Goal: Task Accomplishment & Management: Use online tool/utility

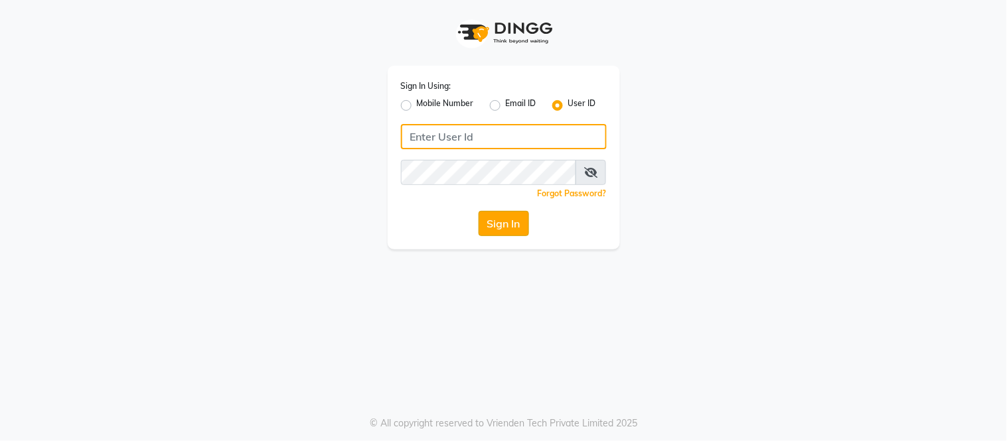
type input "samaaras@123"
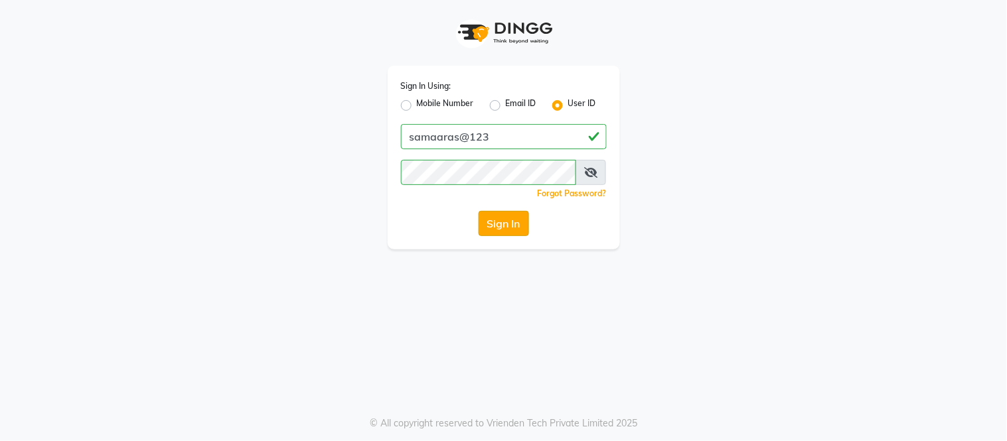
click at [519, 222] on button "Sign In" at bounding box center [504, 223] width 50 height 25
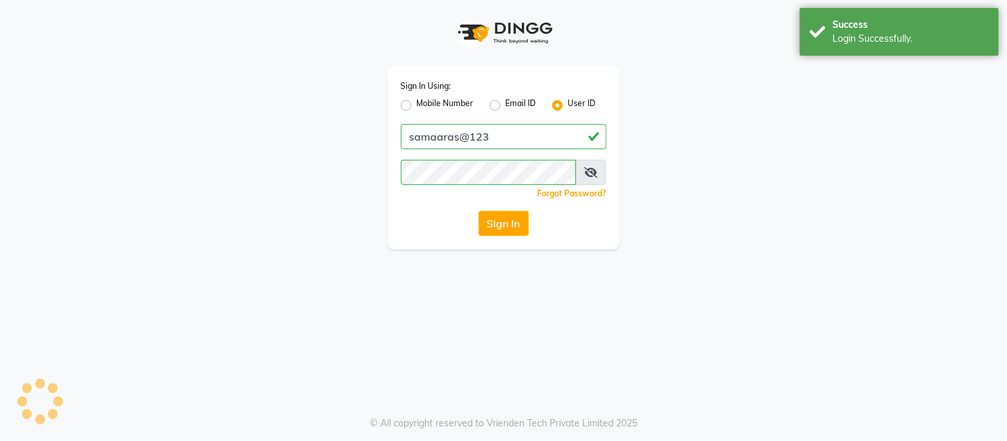
select select "4525"
select select "service"
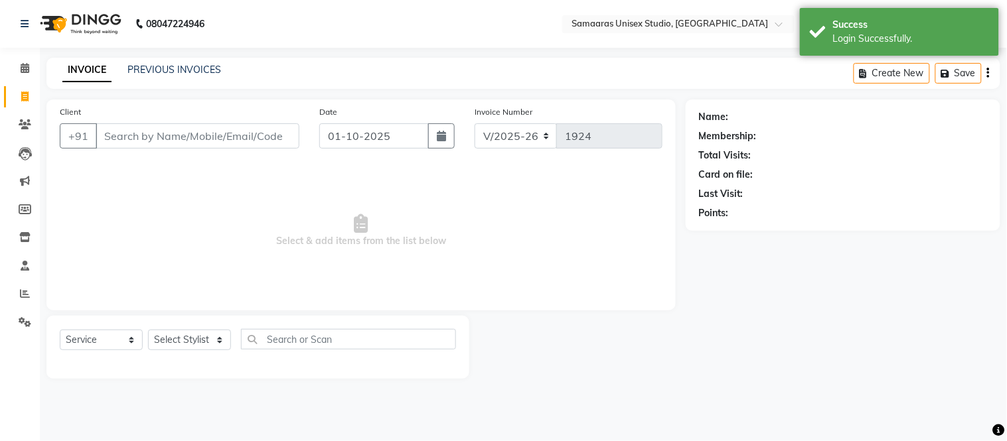
click at [277, 135] on input "Client" at bounding box center [198, 135] width 204 height 25
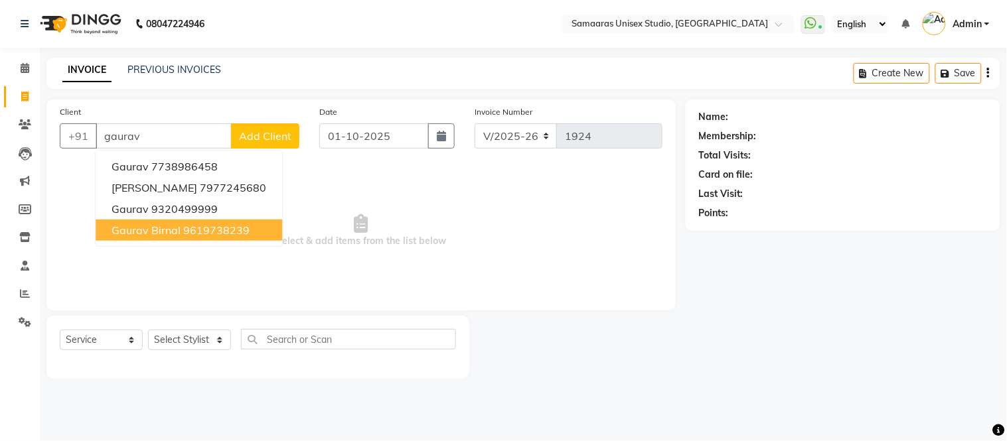
click at [227, 230] on ngb-highlight "9619738239" at bounding box center [216, 230] width 66 height 13
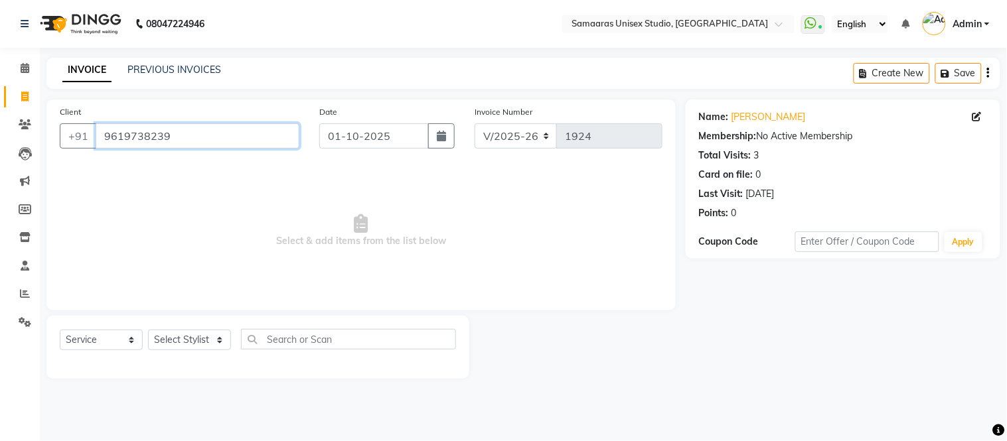
click at [280, 127] on input "9619738239" at bounding box center [198, 135] width 204 height 25
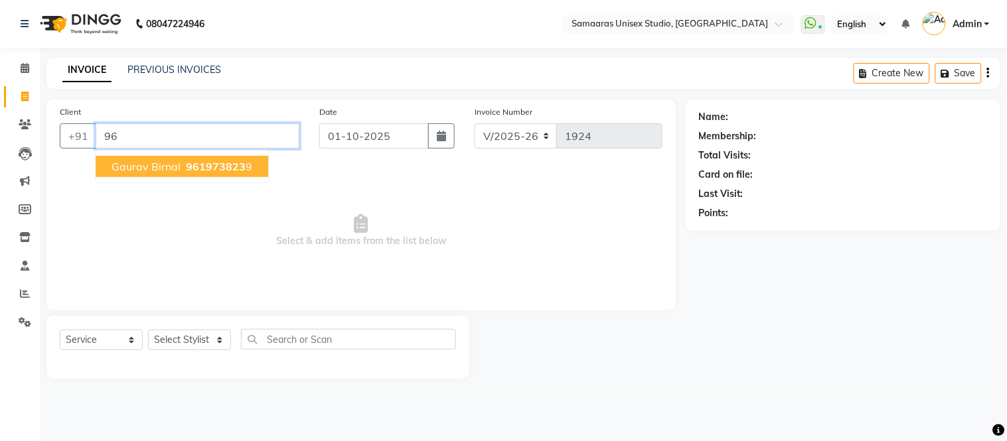
type input "9"
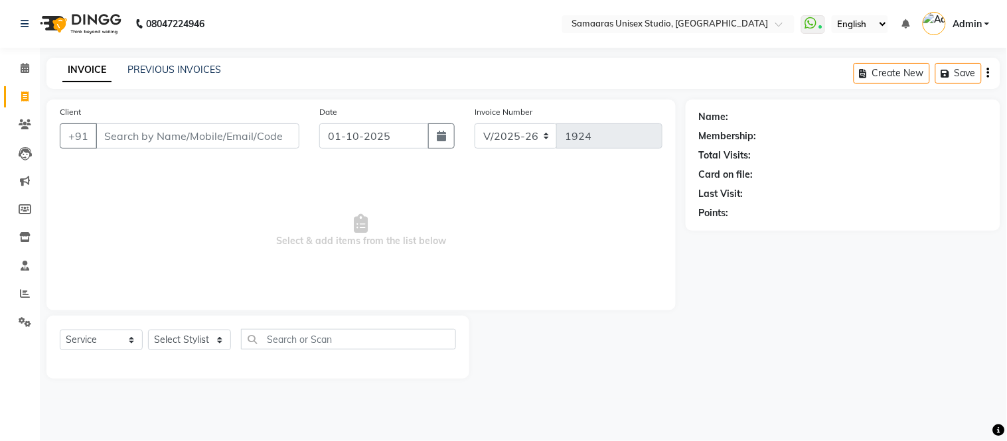
click at [169, 60] on div "INVOICE PREVIOUS INVOICES Create New Save" at bounding box center [523, 73] width 954 height 31
click at [202, 70] on link "PREVIOUS INVOICES" at bounding box center [174, 70] width 94 height 12
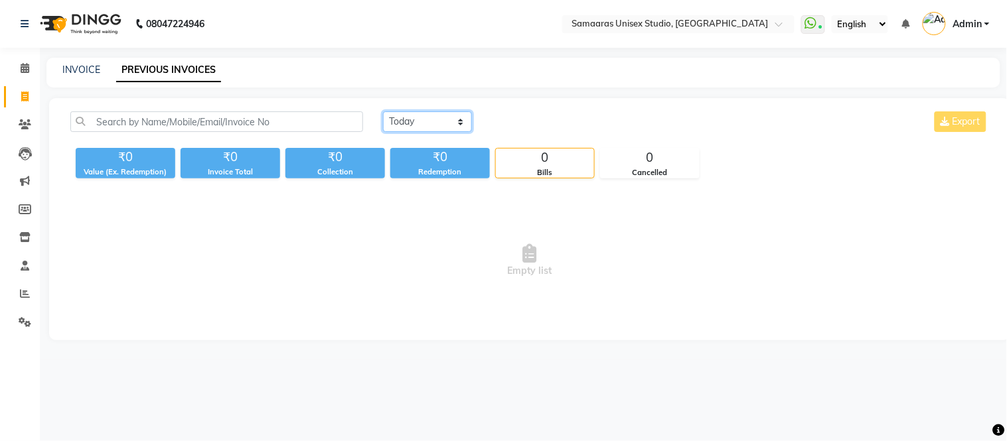
click at [448, 121] on select "[DATE] [DATE] Custom Range" at bounding box center [427, 122] width 89 height 21
select select "range"
click at [383, 112] on select "[DATE] [DATE] Custom Range" at bounding box center [427, 122] width 89 height 21
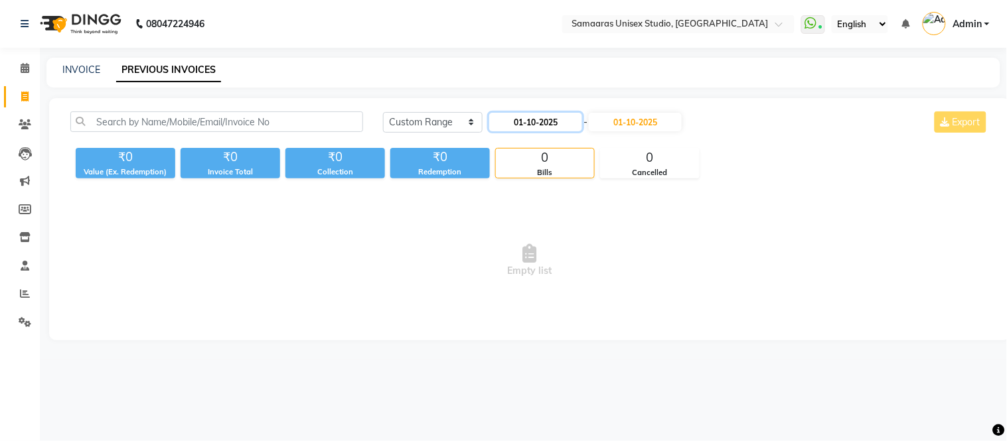
click at [526, 130] on input "01-10-2025" at bounding box center [535, 122] width 93 height 19
select select "10"
select select "2025"
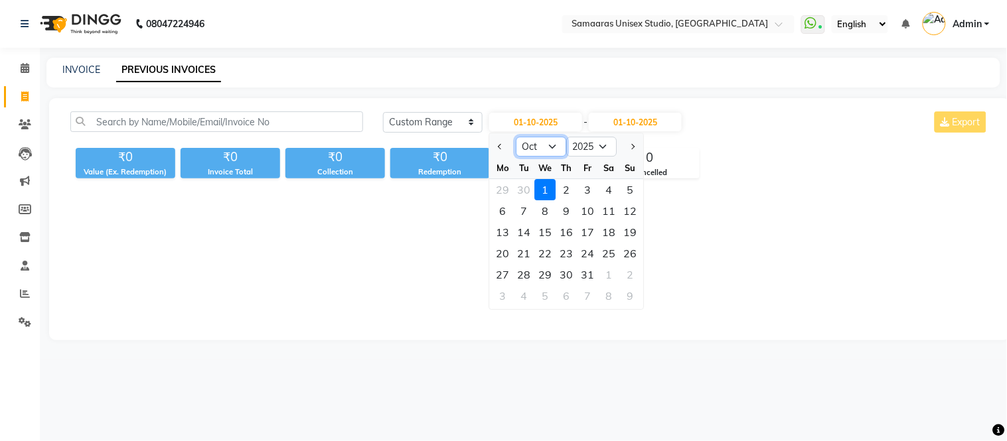
click at [531, 141] on select "Jan Feb Mar Apr May Jun [DATE] Aug Sep Oct Nov Dec" at bounding box center [541, 147] width 50 height 20
select select "9"
click at [516, 137] on select "Jan Feb Mar Apr May Jun [DATE] Aug Sep Oct Nov Dec" at bounding box center [541, 147] width 50 height 20
click at [506, 192] on div "1" at bounding box center [503, 189] width 21 height 21
type input "01-09-2025"
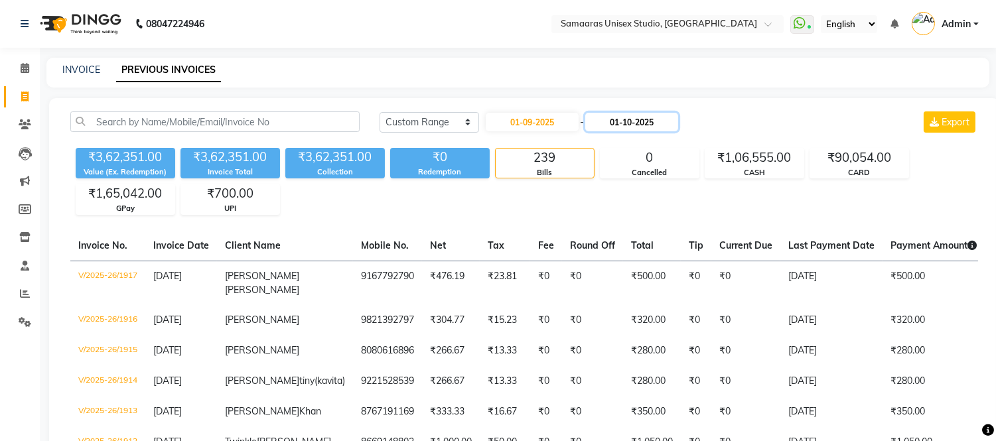
click at [645, 118] on input "01-10-2025" at bounding box center [631, 122] width 93 height 19
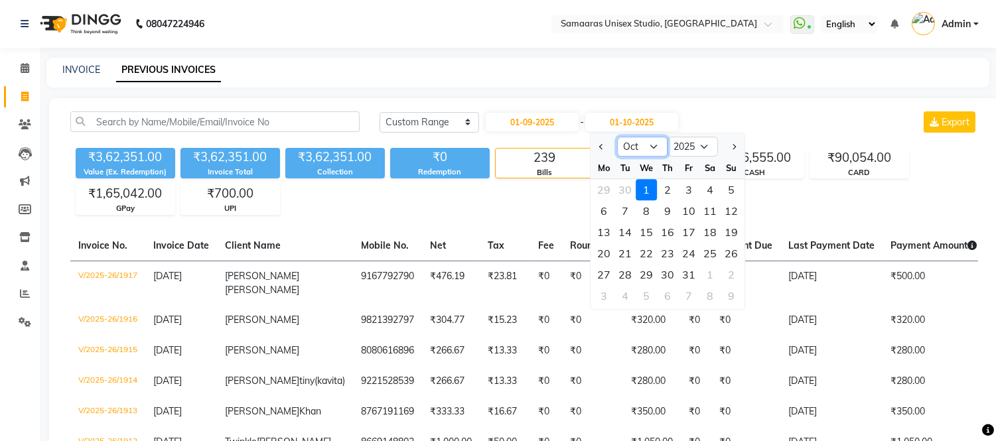
click at [658, 154] on select "Sep Oct Nov Dec" at bounding box center [642, 147] width 50 height 20
select select "9"
click at [617, 137] on select "Sep Oct Nov Dec" at bounding box center [642, 147] width 50 height 20
click at [629, 272] on div "30" at bounding box center [625, 274] width 21 height 21
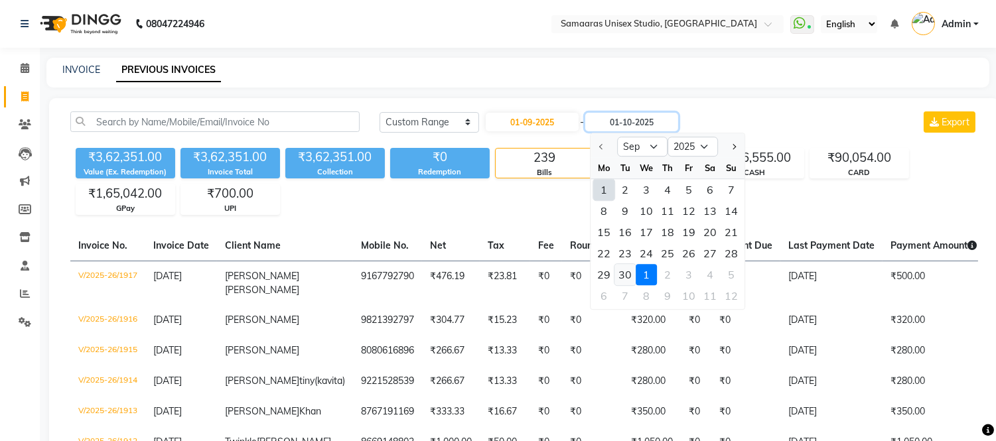
type input "[DATE]"
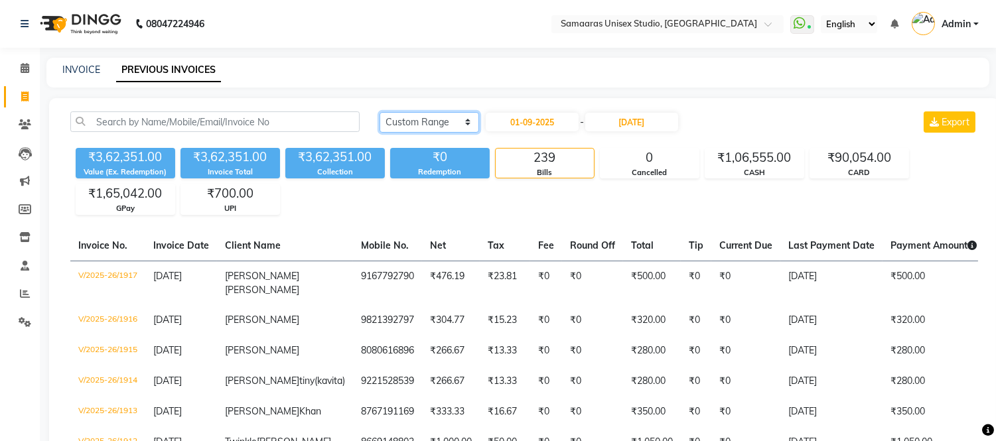
click at [432, 126] on select "[DATE] [DATE] Custom Range" at bounding box center [430, 122] width 100 height 21
click at [380, 112] on select "[DATE] [DATE] Custom Range" at bounding box center [430, 122] width 100 height 21
click at [543, 124] on input "01-09-2025" at bounding box center [532, 122] width 93 height 19
select select "9"
select select "2025"
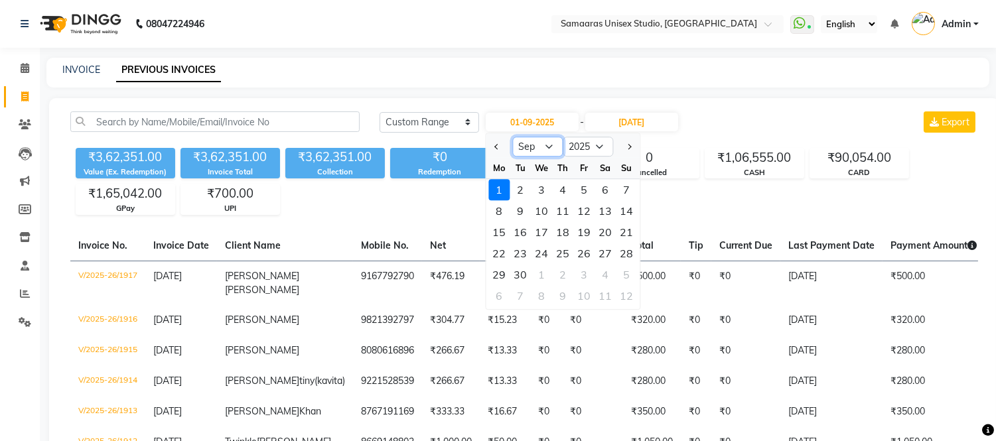
click at [542, 147] on select "Jan Feb Mar Apr May Jun [DATE] Aug Sep Oct Nov Dec" at bounding box center [537, 147] width 50 height 20
select select "8"
click at [512, 137] on select "Jan Feb Mar Apr May Jun [DATE] Aug Sep Oct Nov Dec" at bounding box center [537, 147] width 50 height 20
click at [585, 194] on div "1" at bounding box center [584, 189] width 21 height 21
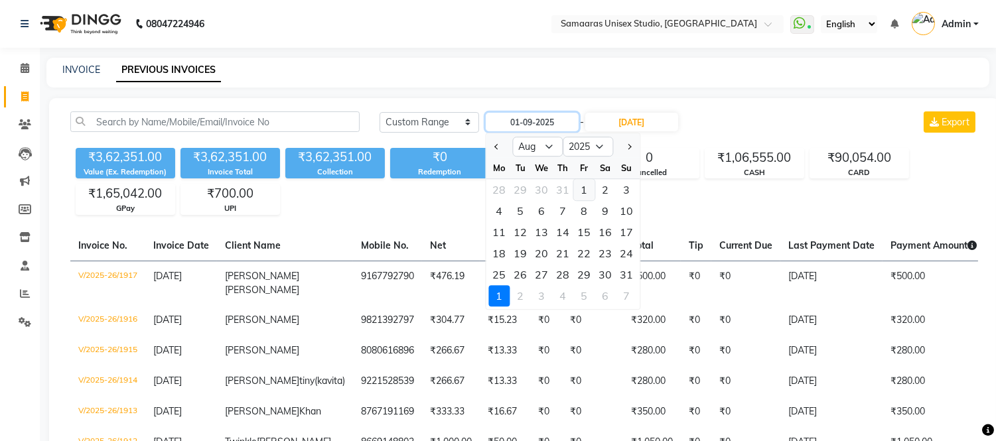
type input "[DATE]"
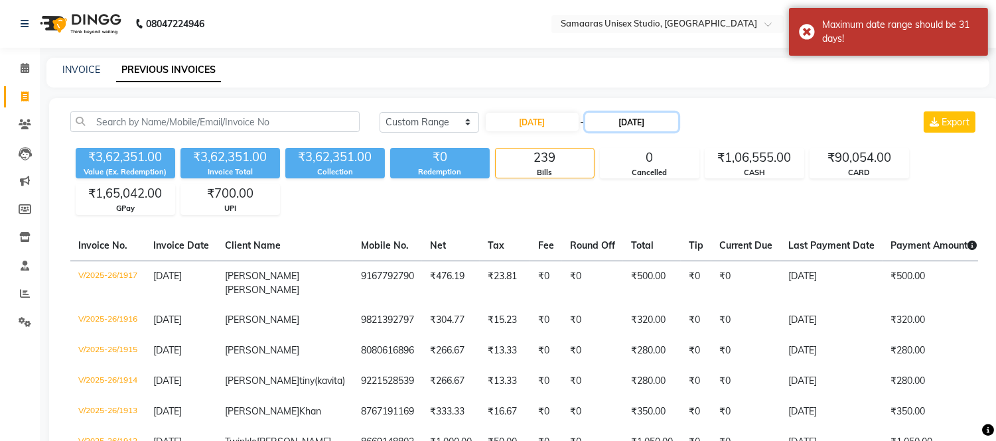
click at [644, 129] on input "[DATE]" at bounding box center [631, 122] width 93 height 19
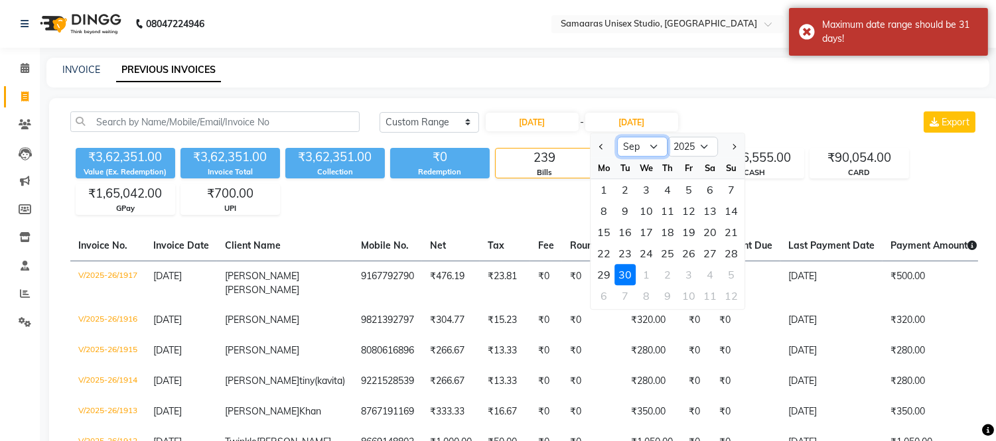
click at [639, 138] on select "Aug Sep Oct Nov Dec" at bounding box center [642, 147] width 50 height 20
select select "8"
click at [617, 137] on select "Aug Sep Oct Nov Dec" at bounding box center [642, 147] width 50 height 20
click at [733, 269] on div "31" at bounding box center [731, 274] width 21 height 21
type input "[DATE]"
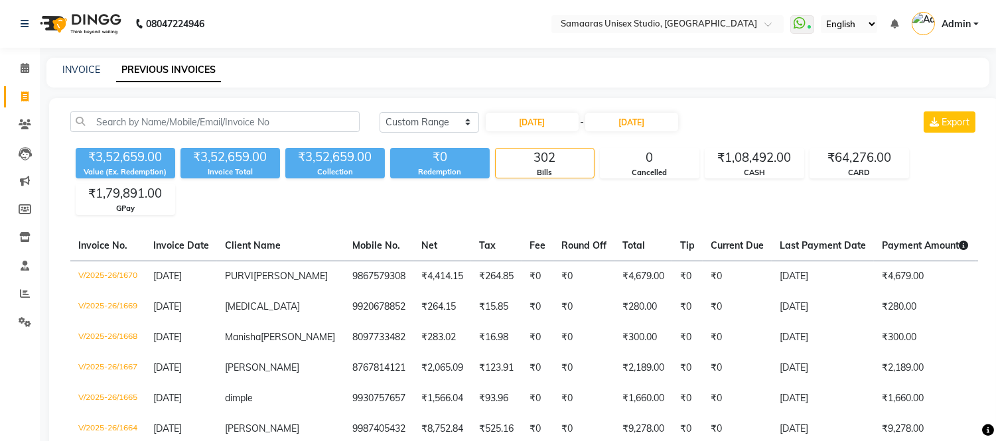
click at [101, 24] on img at bounding box center [79, 23] width 91 height 37
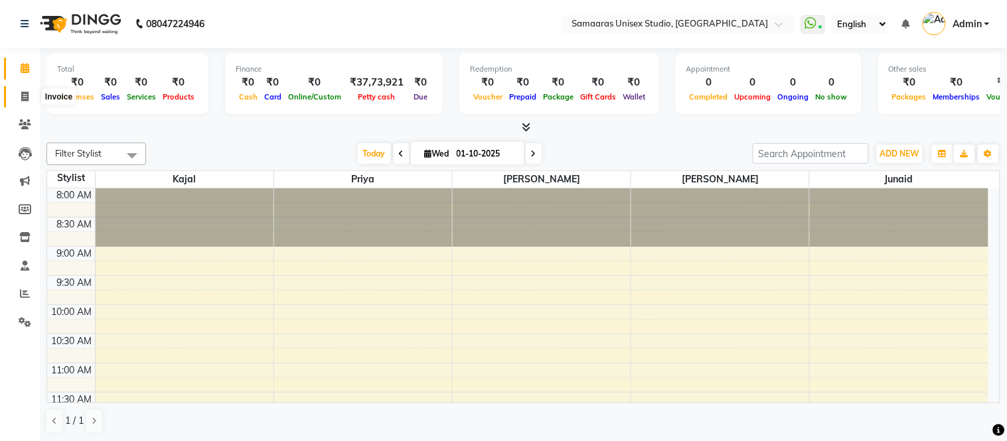
click at [22, 96] on icon at bounding box center [24, 97] width 7 height 10
select select "service"
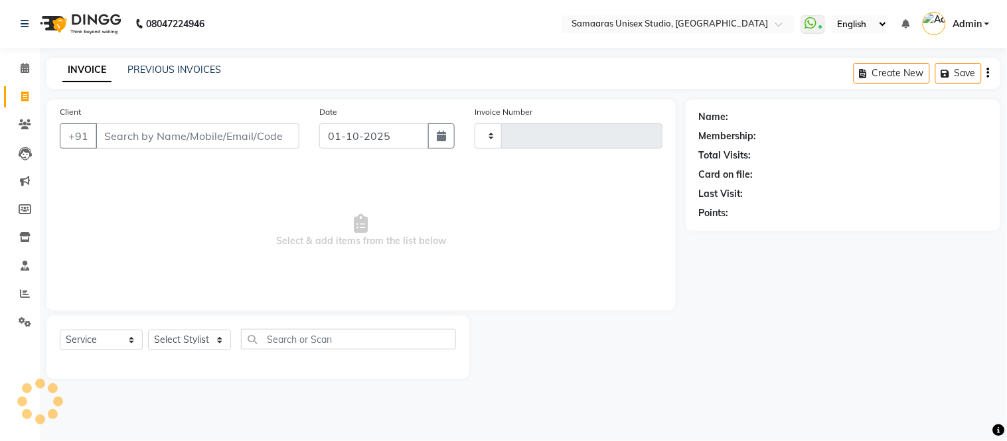
type input "1924"
select select "4525"
click at [157, 141] on input "Client" at bounding box center [198, 135] width 204 height 25
click at [443, 144] on button "button" at bounding box center [441, 135] width 27 height 25
select select "10"
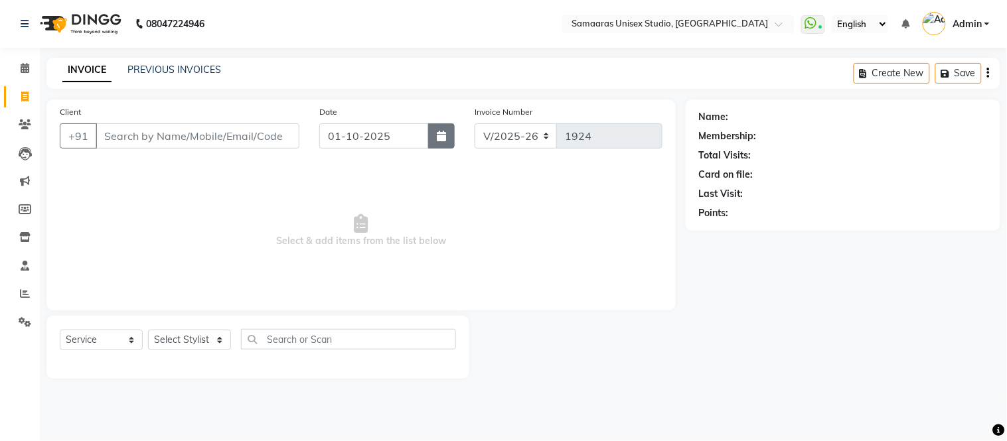
select select "2025"
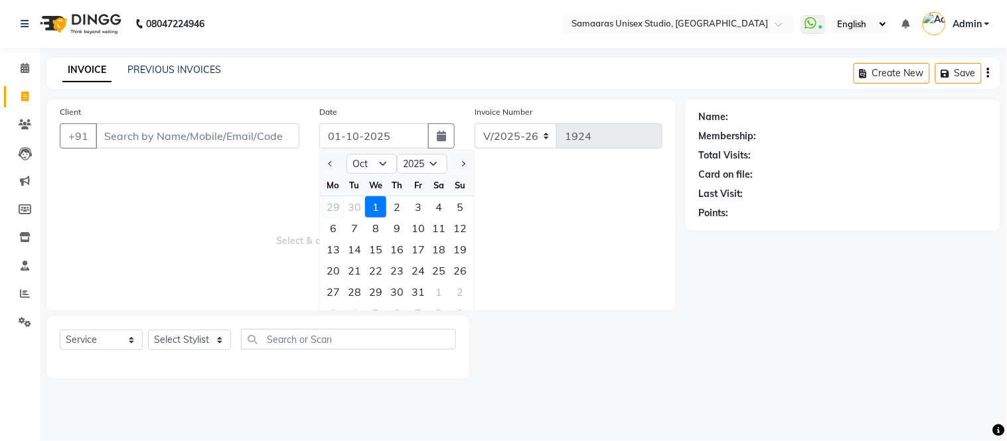
click at [335, 204] on div "29" at bounding box center [333, 206] width 21 height 21
type input "29-09-2025"
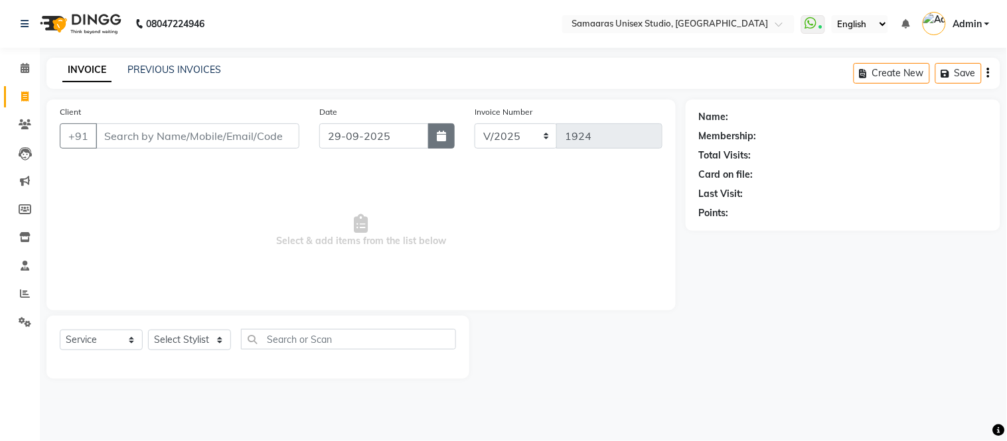
click at [437, 142] on button "button" at bounding box center [441, 135] width 27 height 25
select select "9"
select select "2025"
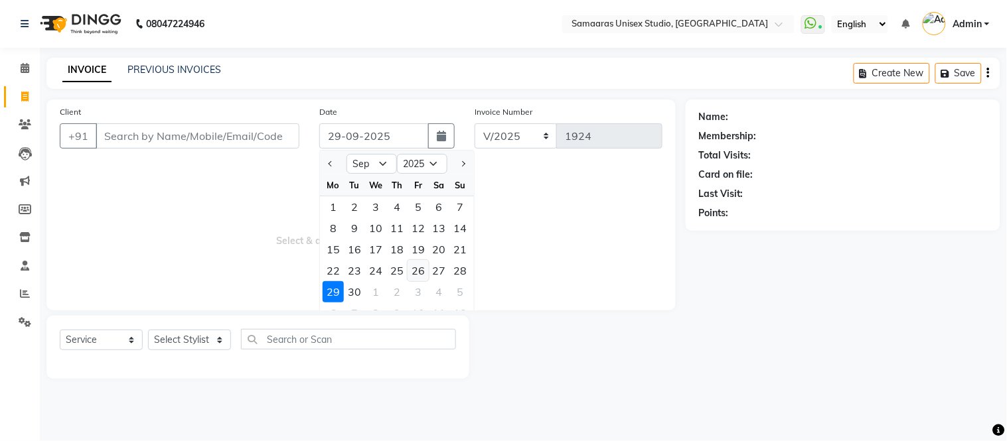
click at [423, 266] on div "26" at bounding box center [418, 270] width 21 height 21
type input "26-09-2025"
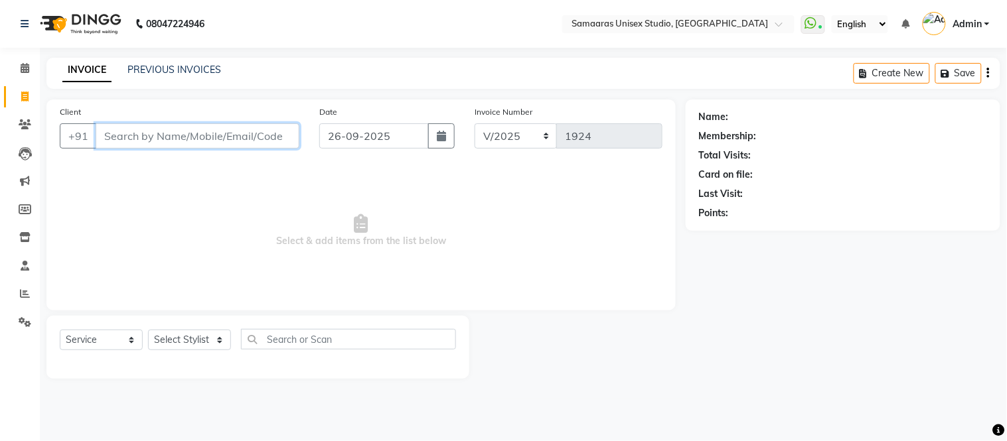
click at [260, 146] on input "Client" at bounding box center [198, 135] width 204 height 25
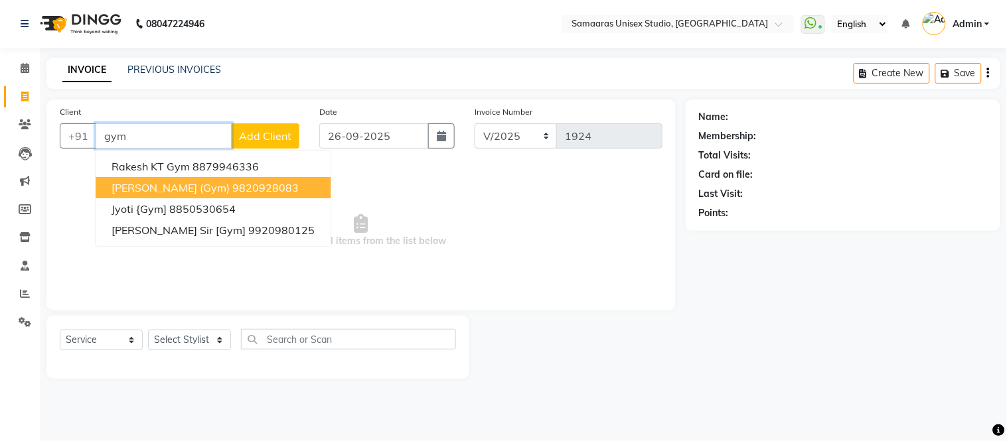
click at [232, 194] on ngb-highlight "9820928083" at bounding box center [265, 187] width 66 height 13
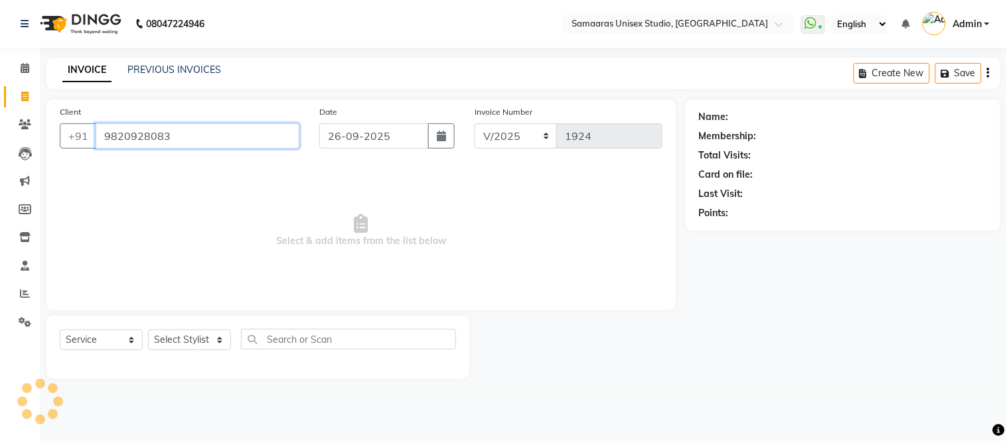
type input "9820928083"
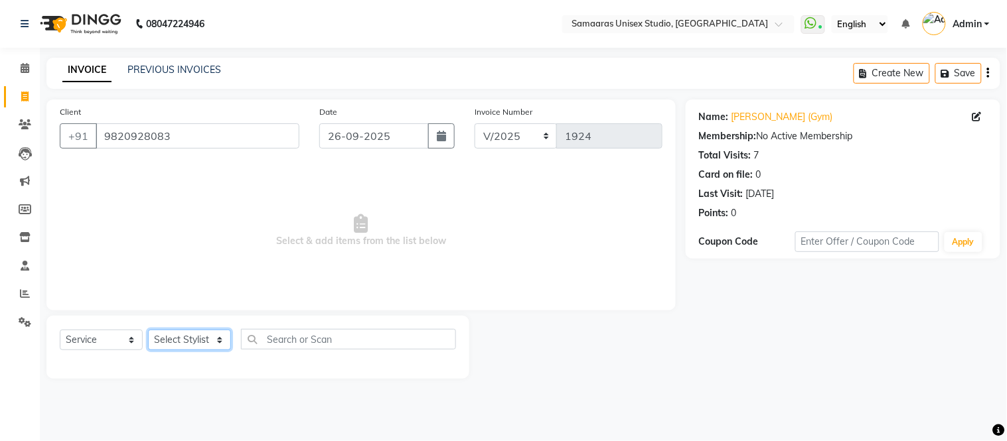
click at [167, 346] on select "Select Stylist Front Desk junaid Kajal [PERSON_NAME] [PERSON_NAME]" at bounding box center [189, 340] width 83 height 21
select select "88388"
click at [148, 331] on select "Select Stylist Front Desk junaid Kajal [PERSON_NAME] [PERSON_NAME]" at bounding box center [189, 340] width 83 height 21
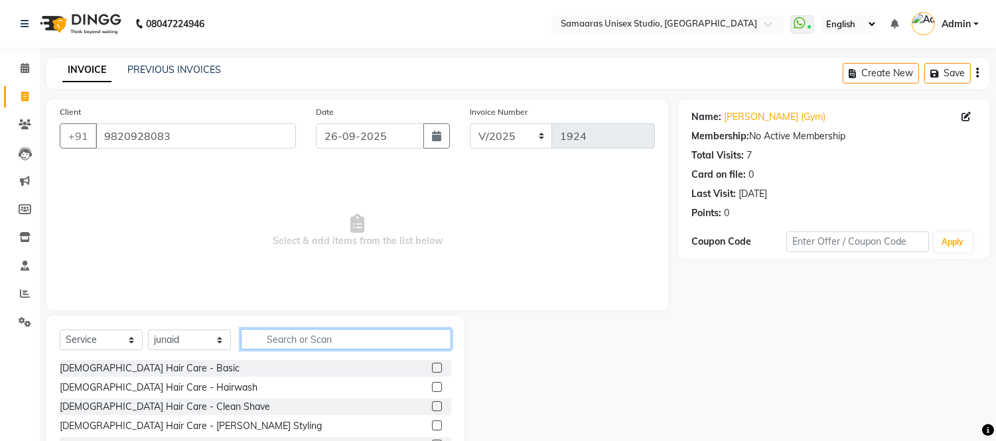
click at [282, 329] on input "text" at bounding box center [346, 339] width 210 height 21
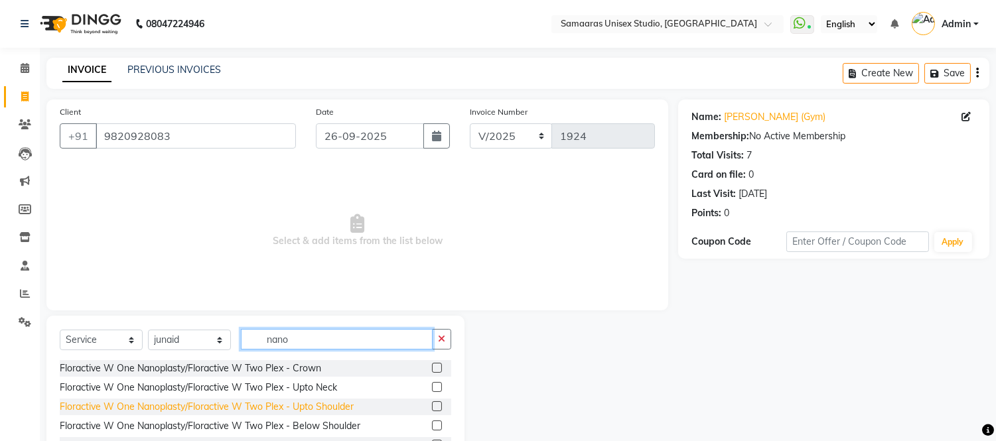
type input "nano"
click at [335, 406] on div "Floractive W One Nanoplasty/Floractive W Two Plex - Upto Shoulder" at bounding box center [207, 407] width 294 height 14
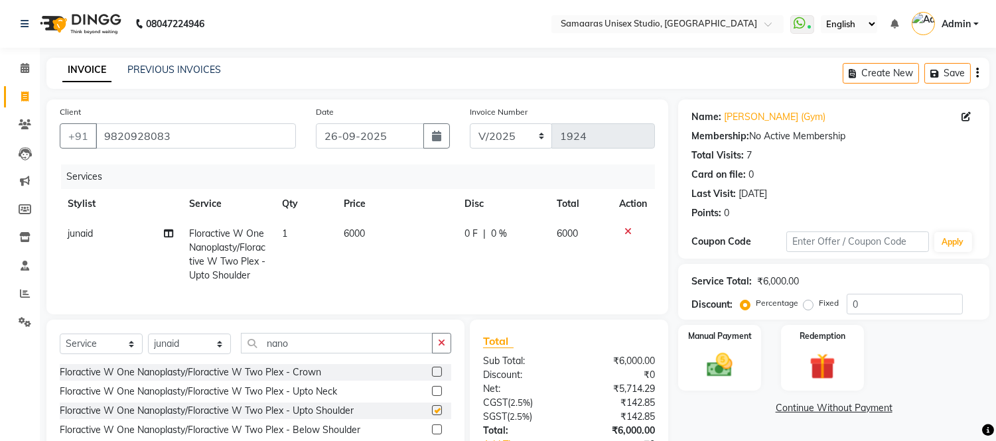
checkbox input "false"
click at [410, 236] on td "6000" at bounding box center [396, 255] width 121 height 72
select select "88388"
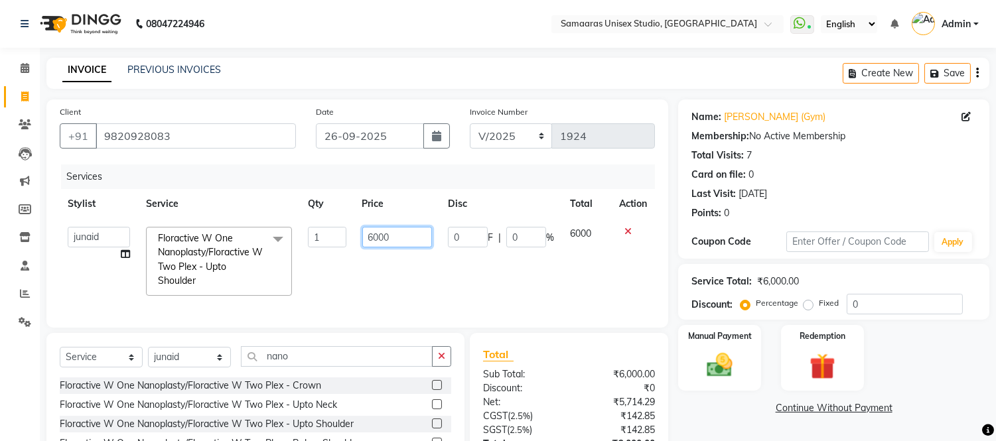
click at [410, 236] on input "6000" at bounding box center [397, 237] width 70 height 21
type input "6"
type input "2800"
click at [364, 269] on td "2800" at bounding box center [397, 261] width 86 height 85
select select "88388"
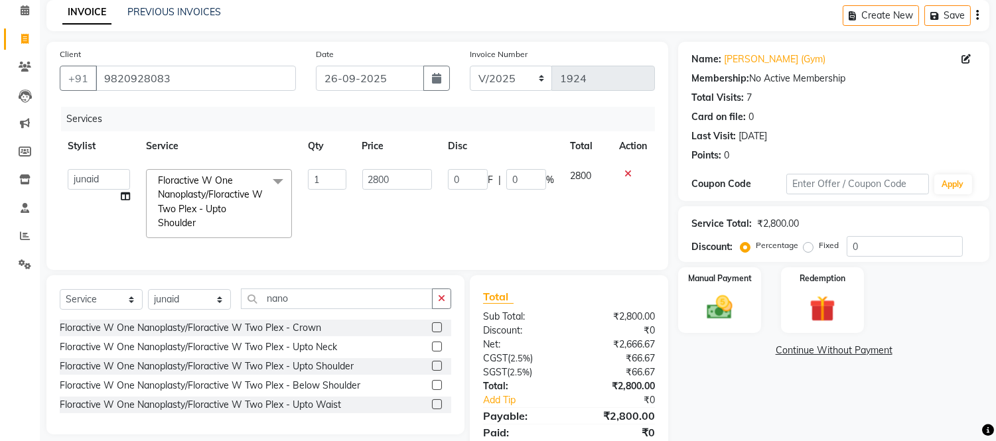
scroll to position [117, 0]
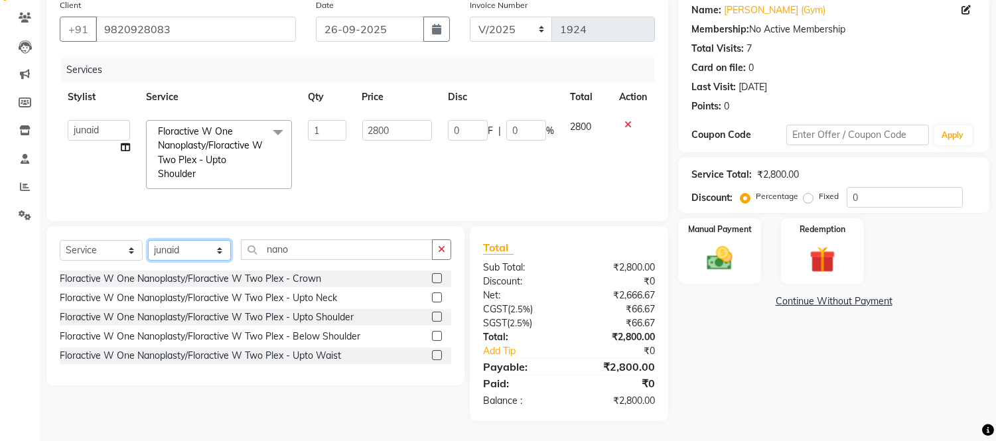
click at [196, 242] on select "Select Stylist Front Desk junaid Kajal [PERSON_NAME] [PERSON_NAME]" at bounding box center [189, 250] width 83 height 21
select select "50822"
click at [148, 241] on select "Select Stylist Front Desk junaid Kajal [PERSON_NAME] [PERSON_NAME]" at bounding box center [189, 250] width 83 height 21
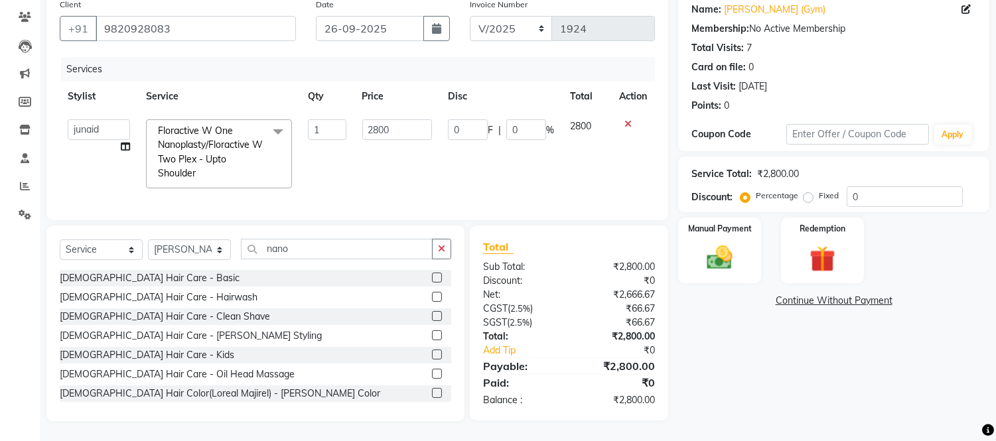
click at [363, 242] on div "Select Service Product Membership Package Voucher Prepaid Gift Card Select Styl…" at bounding box center [255, 324] width 418 height 196
click at [352, 254] on input "nano" at bounding box center [337, 249] width 192 height 21
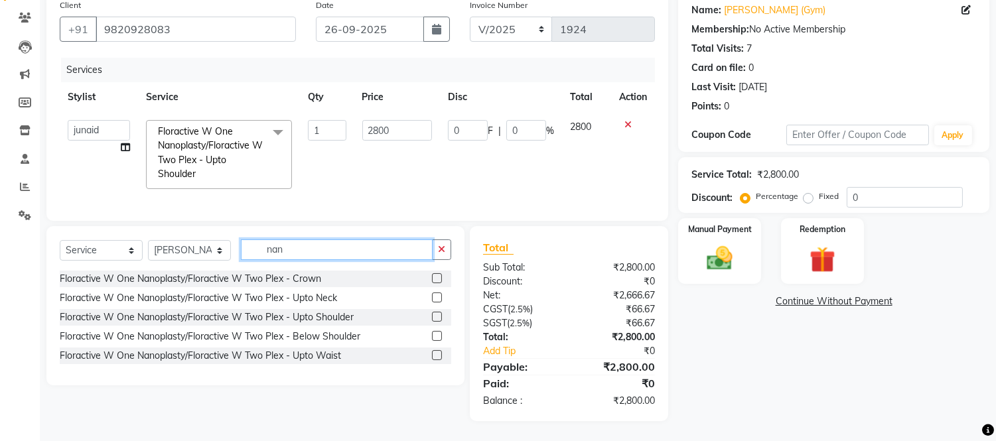
type input "nano"
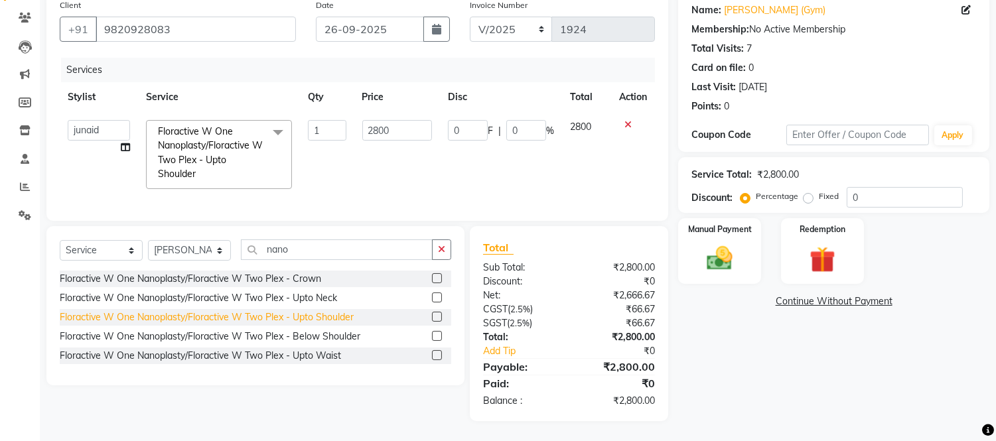
click at [231, 319] on div "Floractive W One Nanoplasty/Floractive W Two Plex - Upto Shoulder" at bounding box center [207, 318] width 294 height 14
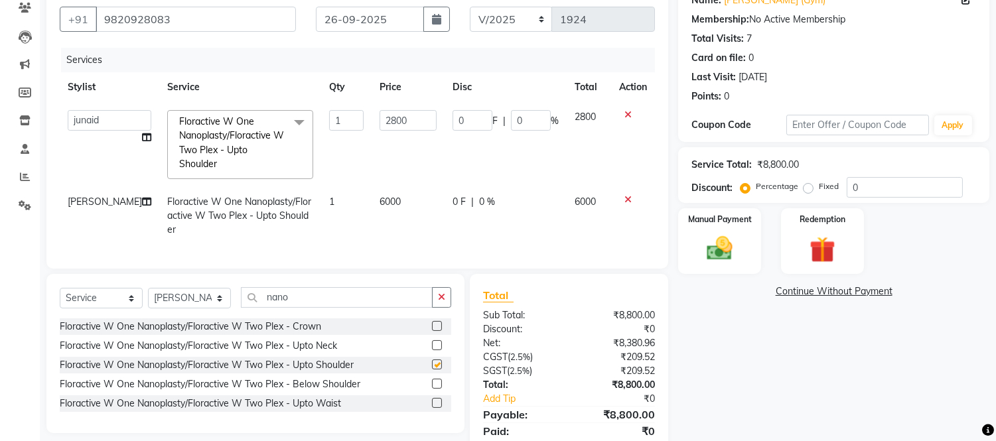
checkbox input "false"
click at [416, 204] on td "6000" at bounding box center [408, 216] width 73 height 58
select select "50822"
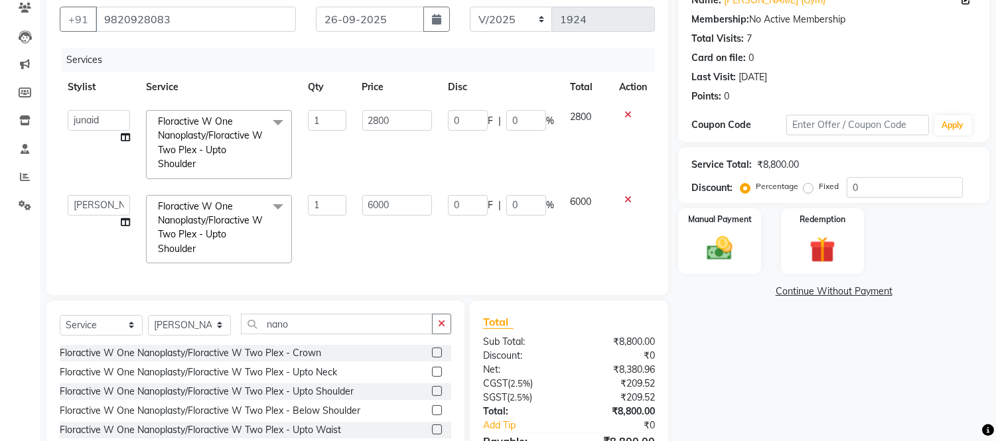
click at [416, 204] on input "6000" at bounding box center [397, 205] width 70 height 21
type input "6"
type input "2800"
click at [439, 279] on div "Client [PHONE_NUMBER] Date [DATE] Invoice Number V/2025 V/[PHONE_NUMBER] Servic…" at bounding box center [358, 239] width 642 height 513
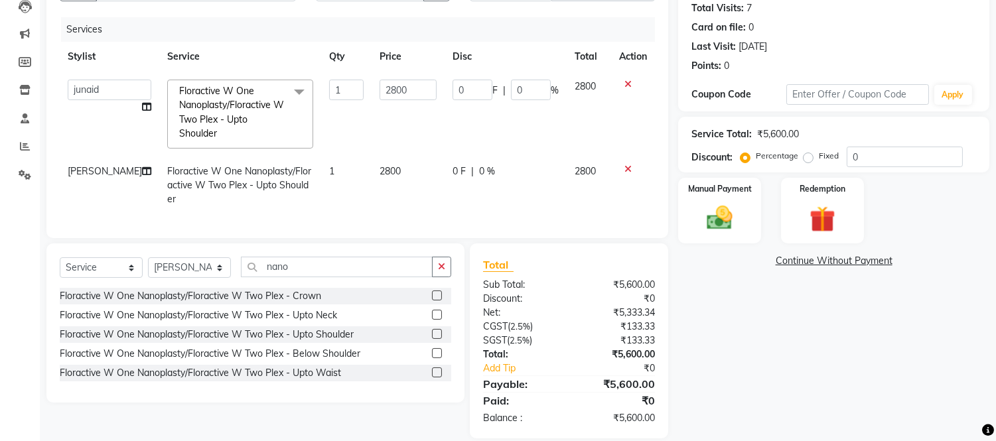
scroll to position [175, 0]
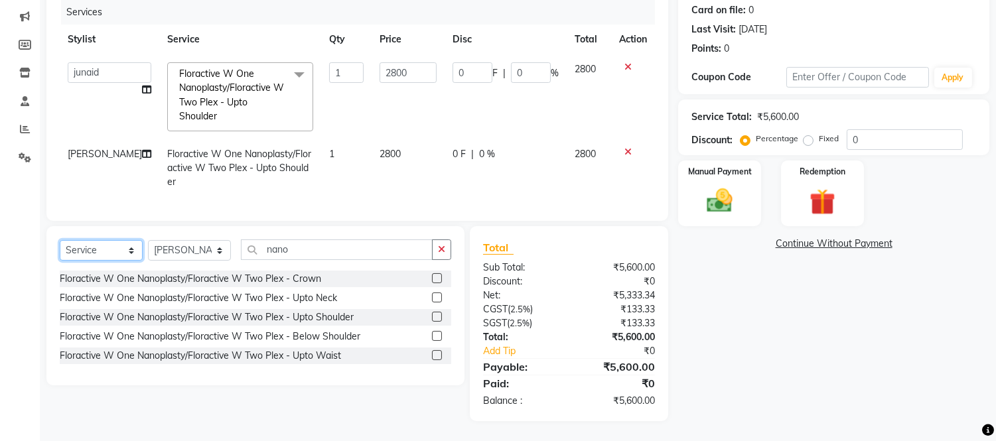
click at [120, 248] on select "Select Service Product Membership Package Voucher Prepaid Gift Card" at bounding box center [101, 250] width 83 height 21
select select "product"
click at [60, 241] on select "Select Service Product Membership Package Voucher Prepaid Gift Card" at bounding box center [101, 250] width 83 height 21
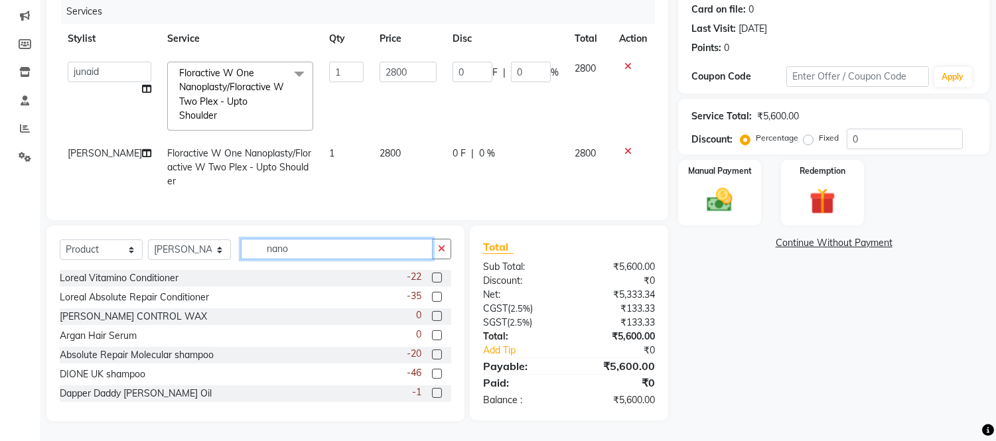
click at [299, 242] on input "nano" at bounding box center [337, 249] width 192 height 21
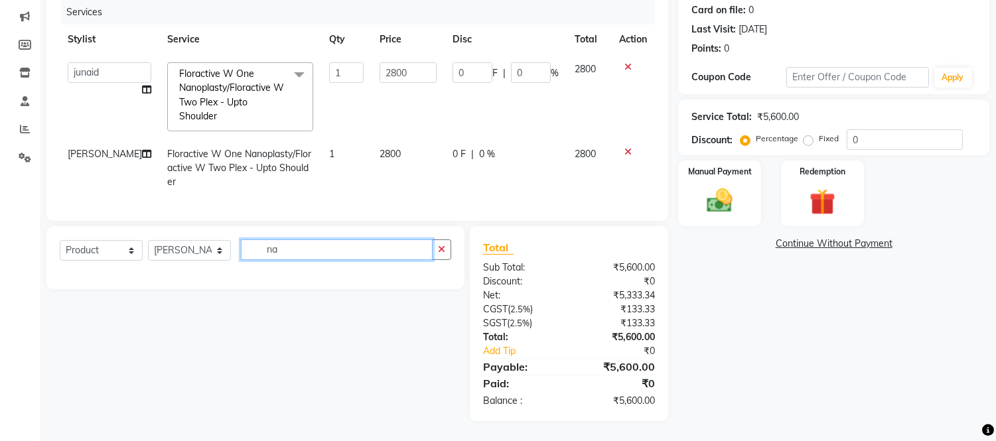
type input "n"
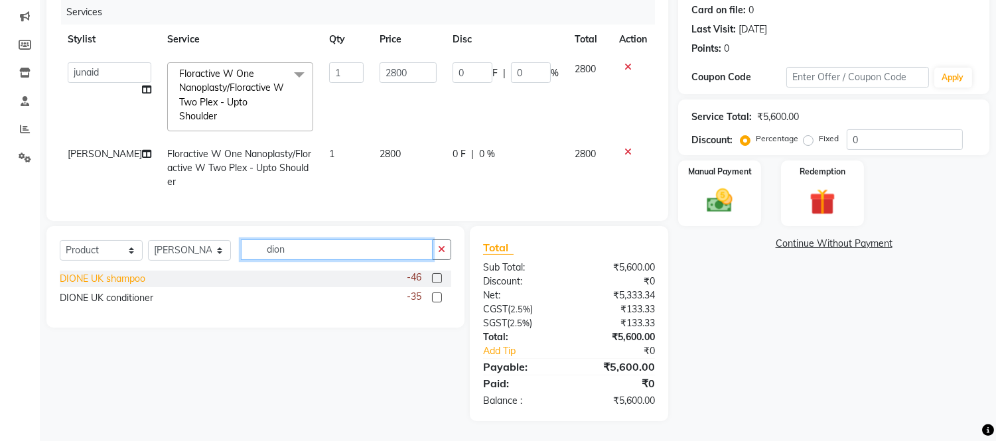
type input "dion"
click at [100, 283] on div "DIONE UK shampoo" at bounding box center [103, 279] width 86 height 14
checkbox input "false"
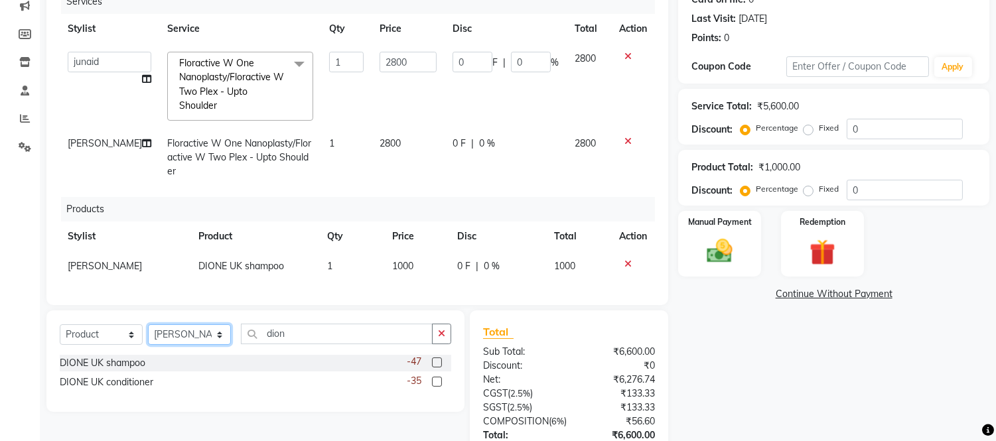
click at [220, 345] on select "Select Stylist Front Desk junaid Kajal [PERSON_NAME] [PERSON_NAME]" at bounding box center [189, 335] width 83 height 21
select select "88388"
click at [148, 336] on select "Select Stylist Front Desk junaid Kajal [PERSON_NAME] [PERSON_NAME]" at bounding box center [189, 335] width 83 height 21
click at [143, 390] on div "DIONE UK conditioner" at bounding box center [107, 383] width 94 height 14
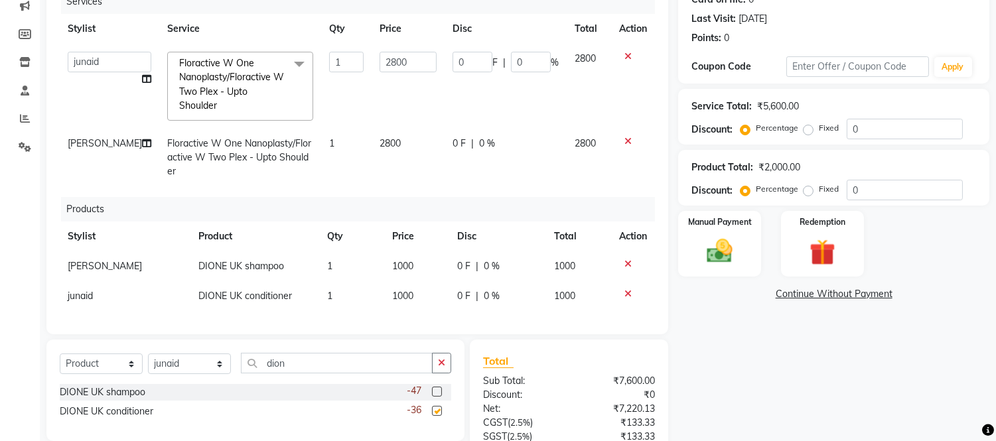
checkbox input "false"
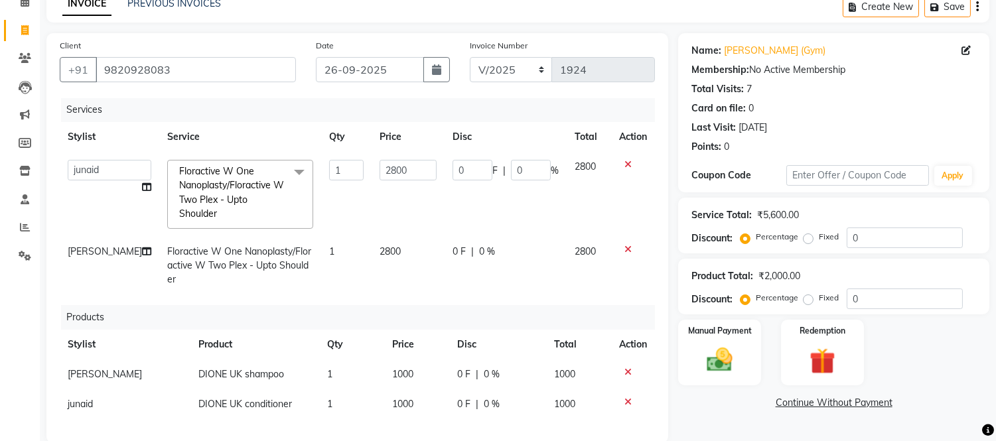
scroll to position [221, 0]
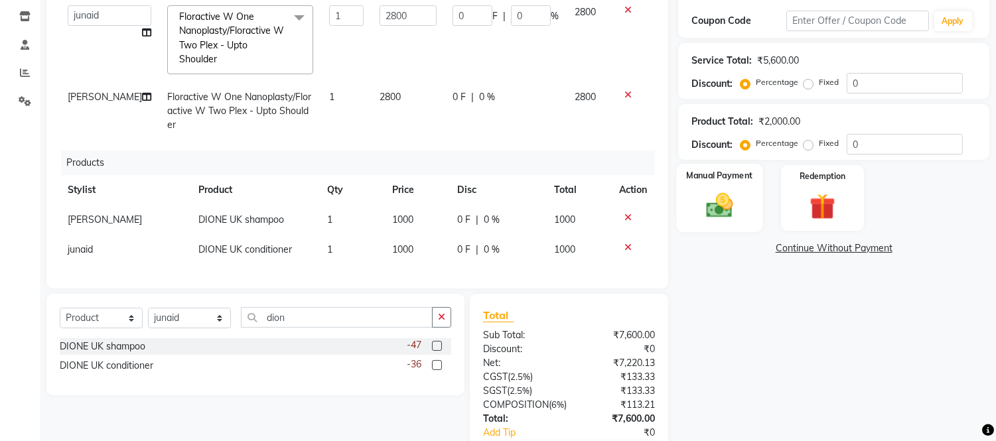
click at [715, 191] on img at bounding box center [720, 206] width 44 height 31
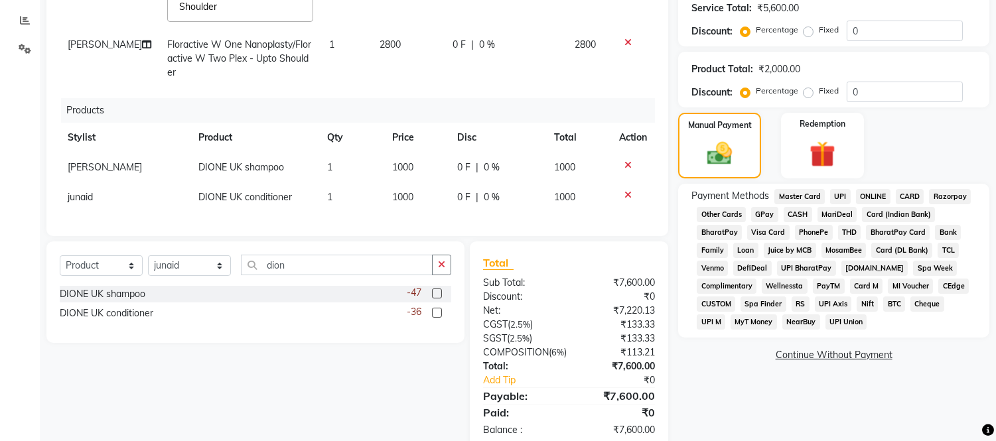
scroll to position [316, 0]
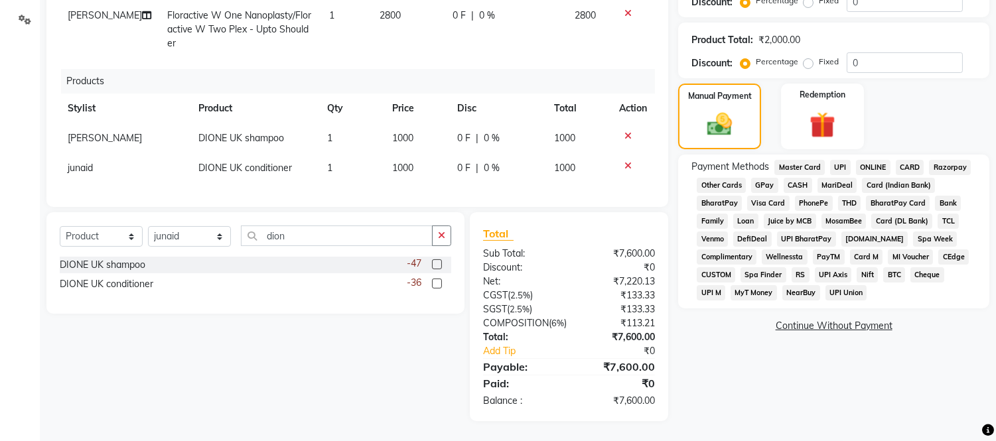
click at [798, 178] on span "CASH" at bounding box center [798, 185] width 29 height 15
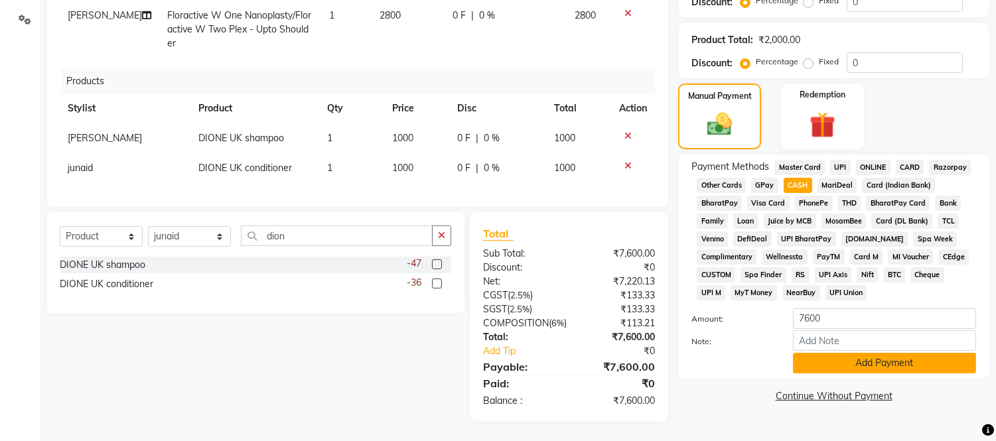
click at [848, 353] on button "Add Payment" at bounding box center [884, 363] width 183 height 21
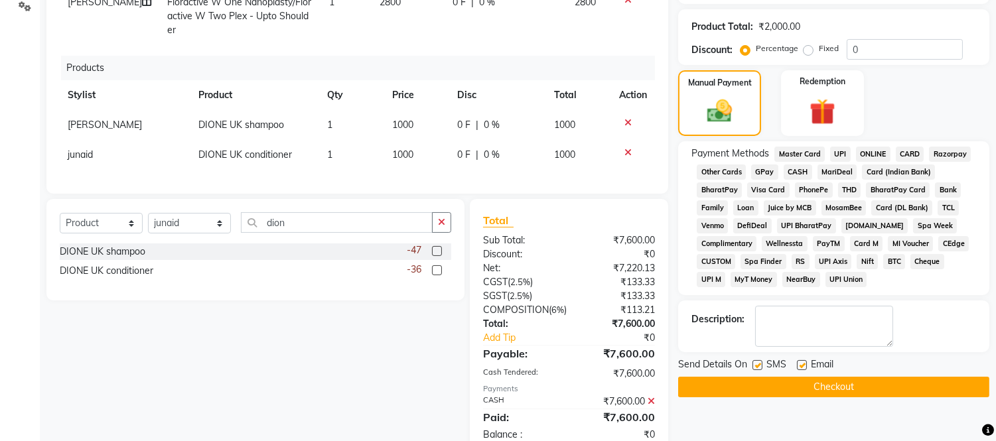
click at [842, 390] on button "Checkout" at bounding box center [833, 387] width 311 height 21
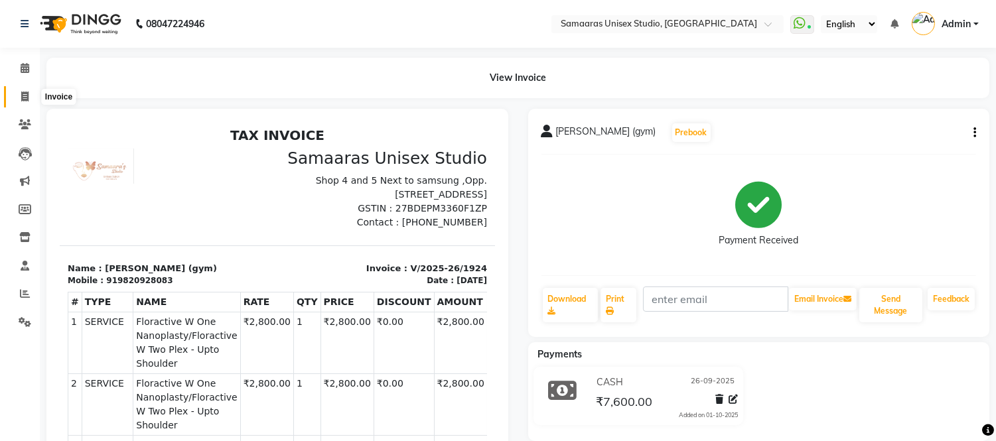
click at [17, 90] on span at bounding box center [24, 97] width 23 height 15
select select "4525"
select select "service"
